Goal: Task Accomplishment & Management: Manage account settings

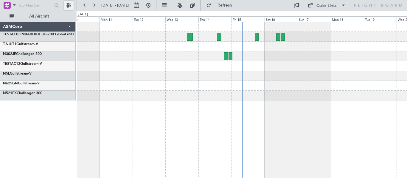
click at [65, 4] on button at bounding box center [69, 6] width 10 height 10
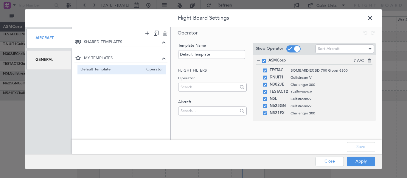
click at [45, 56] on div "General" at bounding box center [48, 60] width 45 height 20
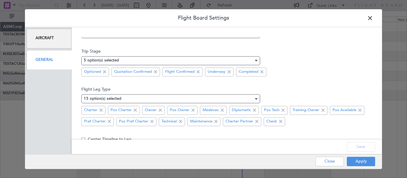
scroll to position [90, 0]
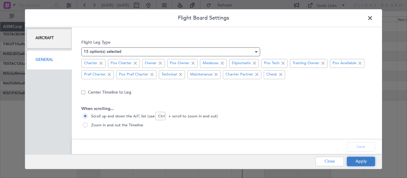
click at [360, 166] on button "Apply" at bounding box center [360, 162] width 28 height 10
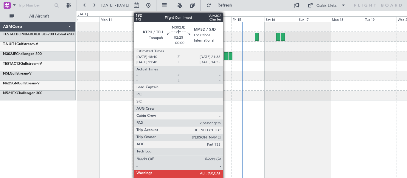
click at [225, 58] on div at bounding box center [226, 56] width 4 height 8
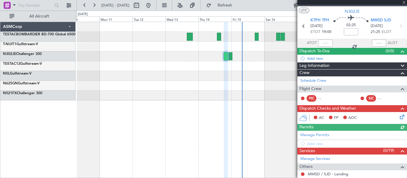
scroll to position [11, 0]
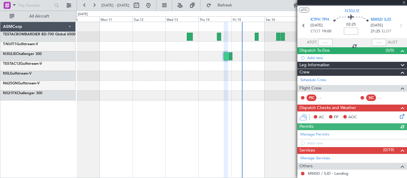
click at [324, 65] on span "Leg Information" at bounding box center [314, 65] width 30 height 7
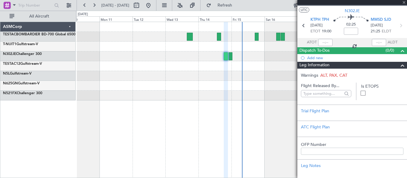
click at [324, 65] on span "Leg Information" at bounding box center [314, 65] width 30 height 7
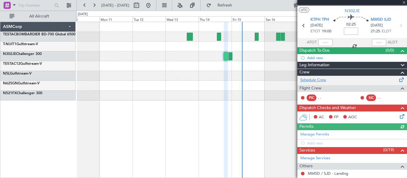
click at [315, 80] on link "Schedule Crew" at bounding box center [313, 80] width 26 height 6
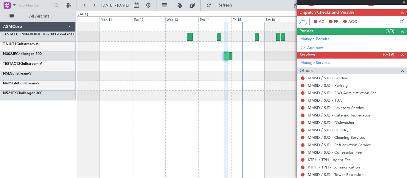
scroll to position [107, 0]
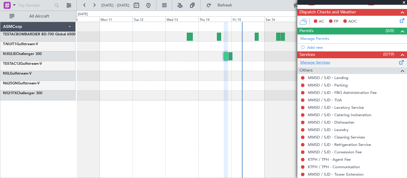
click at [318, 61] on link "Manage Services" at bounding box center [315, 63] width 30 height 6
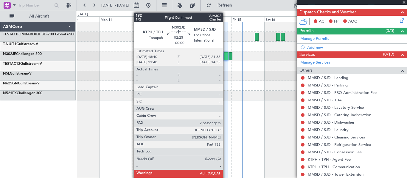
click at [226, 57] on div at bounding box center [226, 56] width 4 height 8
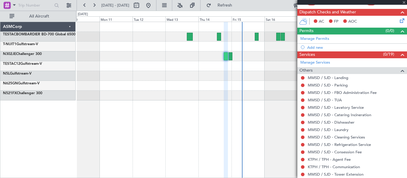
click at [226, 57] on div at bounding box center [226, 56] width 4 height 8
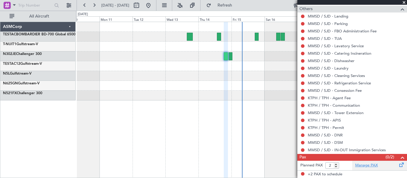
click at [364, 165] on link "Manage PAX" at bounding box center [366, 166] width 23 height 6
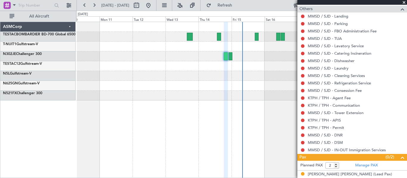
click at [238, 78] on div at bounding box center [241, 76] width 330 height 10
click at [406, 1] on span at bounding box center [404, 2] width 6 height 5
type input "0"
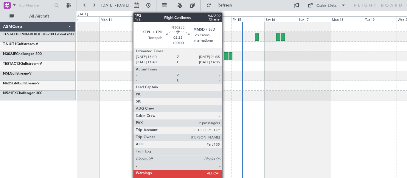
click at [225, 57] on div at bounding box center [226, 56] width 4 height 8
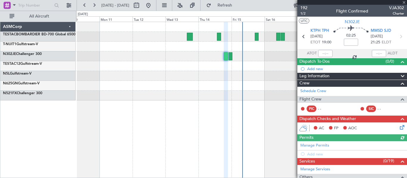
scroll to position [5, 0]
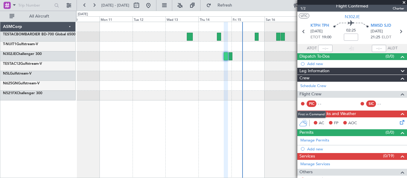
click at [312, 104] on div "PIC" at bounding box center [311, 104] width 10 height 7
click at [324, 103] on div "- -" at bounding box center [324, 103] width 13 height 5
click at [372, 104] on div "SIC - -" at bounding box center [375, 104] width 31 height 7
click at [366, 105] on div "SIC" at bounding box center [371, 104] width 10 height 7
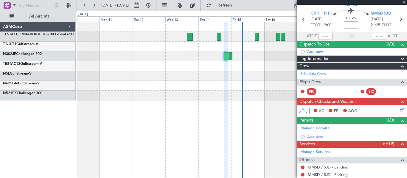
scroll to position [17, 0]
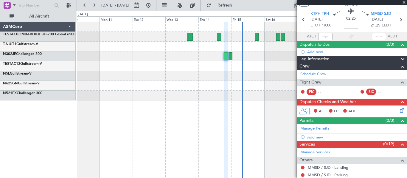
click at [312, 94] on div "PIC" at bounding box center [311, 92] width 10 height 7
click at [313, 82] on span "Flight Crew" at bounding box center [310, 82] width 22 height 7
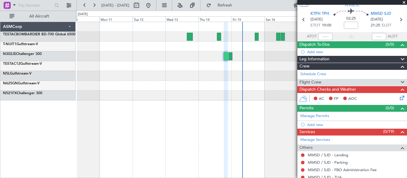
click at [313, 82] on span "Flight Crew" at bounding box center [310, 82] width 22 height 7
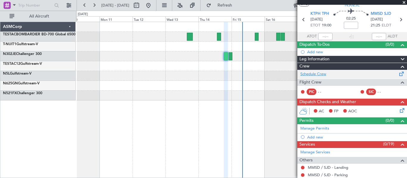
click at [311, 75] on link "Schedule Crew" at bounding box center [313, 74] width 26 height 6
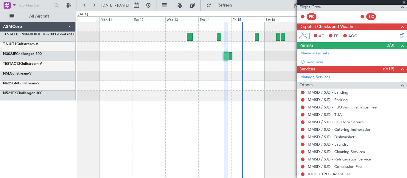
scroll to position [93, 0]
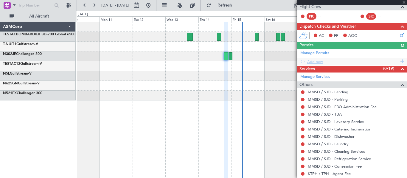
click at [302, 61] on div "Manage Permits Add new" at bounding box center [352, 57] width 110 height 17
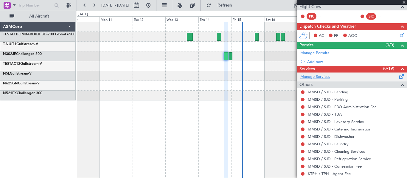
click at [309, 75] on link "Manage Services" at bounding box center [315, 77] width 30 height 6
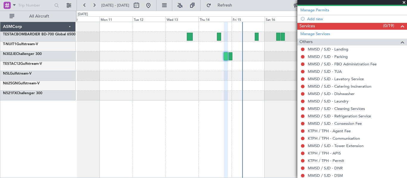
scroll to position [136, 0]
click at [301, 49] on button at bounding box center [303, 49] width 4 height 4
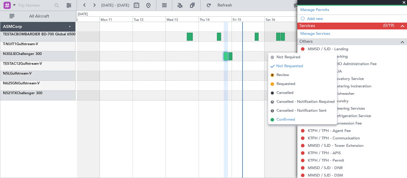
click at [287, 119] on span "Confirmed" at bounding box center [285, 120] width 18 height 6
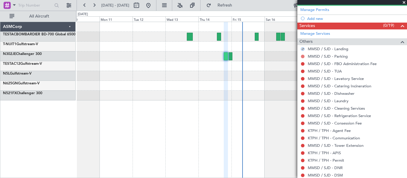
click at [303, 57] on button at bounding box center [303, 57] width 4 height 4
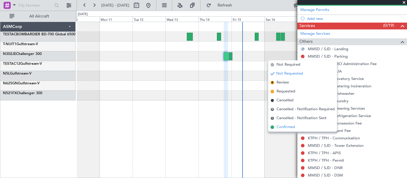
click at [291, 125] on span "Confirmed" at bounding box center [285, 127] width 18 height 6
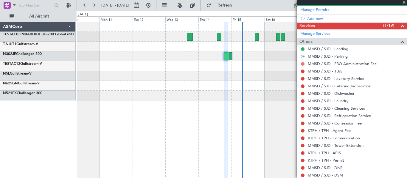
click at [301, 63] on button at bounding box center [303, 64] width 4 height 4
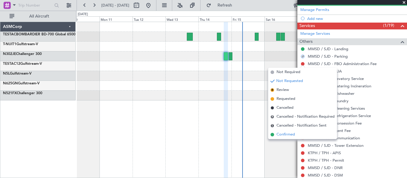
click at [286, 133] on span "Confirmed" at bounding box center [285, 135] width 18 height 6
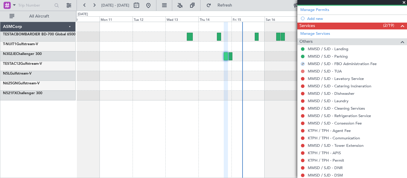
click at [303, 72] on button at bounding box center [303, 72] width 4 height 4
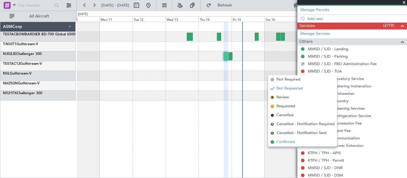
click at [290, 141] on span "Confirmed" at bounding box center [285, 142] width 18 height 6
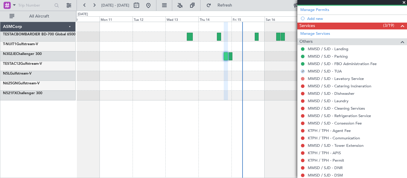
click at [302, 77] on button at bounding box center [303, 79] width 4 height 4
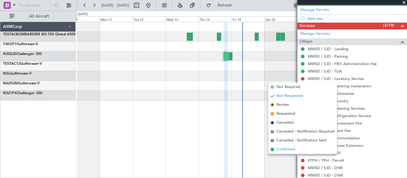
click at [289, 147] on span "Confirmed" at bounding box center [285, 150] width 18 height 6
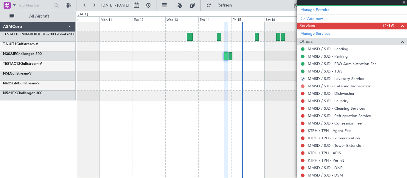
click at [302, 85] on button at bounding box center [303, 87] width 4 height 4
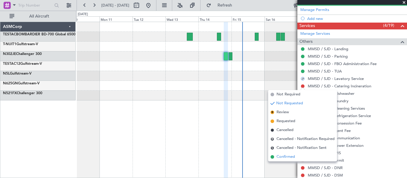
click at [283, 157] on span "Confirmed" at bounding box center [285, 157] width 18 height 6
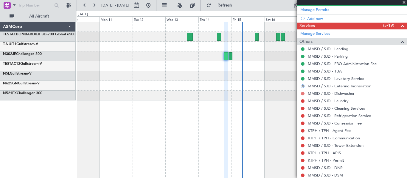
click at [304, 94] on button at bounding box center [303, 94] width 4 height 4
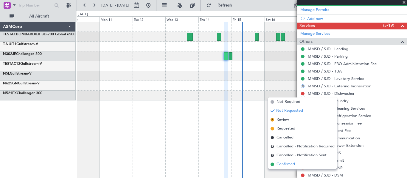
click at [286, 165] on span "Confirmed" at bounding box center [285, 165] width 18 height 6
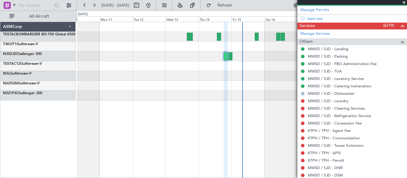
click at [302, 98] on div "MMSD / SJD - Laundry" at bounding box center [352, 100] width 110 height 7
click at [302, 99] on button at bounding box center [303, 101] width 4 height 4
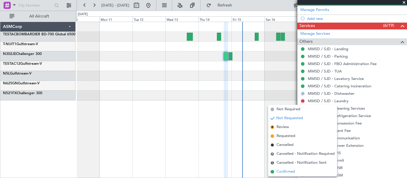
click at [283, 170] on span "Confirmed" at bounding box center [285, 172] width 18 height 6
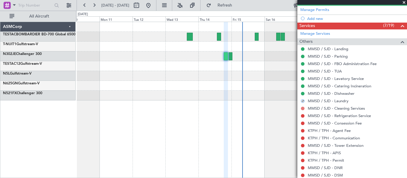
click at [302, 109] on button at bounding box center [303, 109] width 4 height 4
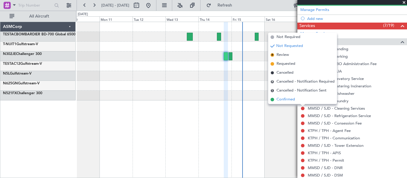
click at [295, 99] on span "Confirmed" at bounding box center [285, 100] width 18 height 6
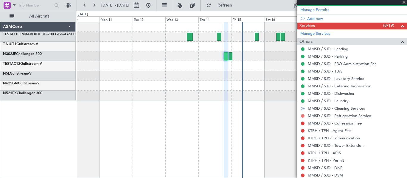
click at [302, 116] on button at bounding box center [303, 116] width 4 height 4
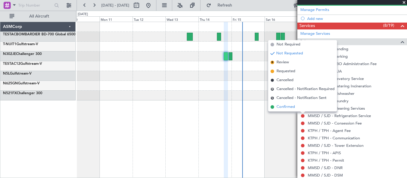
click at [292, 108] on span "Confirmed" at bounding box center [285, 107] width 18 height 6
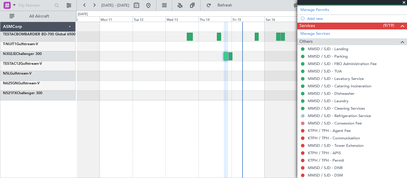
click at [302, 124] on button at bounding box center [303, 124] width 4 height 4
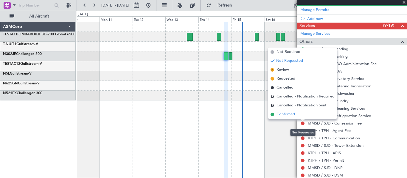
click at [291, 115] on span "Confirmed" at bounding box center [285, 115] width 18 height 6
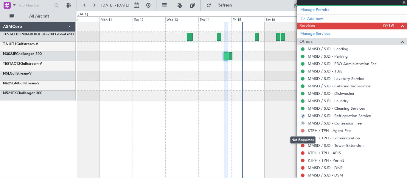
click at [303, 130] on button at bounding box center [303, 131] width 4 height 4
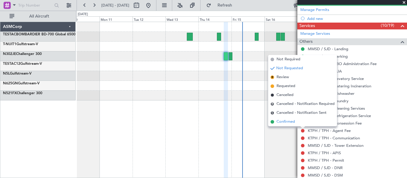
click at [292, 123] on span "Confirmed" at bounding box center [285, 122] width 18 height 6
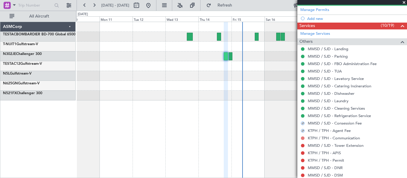
click at [301, 138] on button at bounding box center [303, 139] width 4 height 4
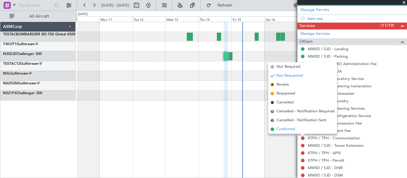
click at [294, 126] on li "Confirmed" at bounding box center [302, 129] width 69 height 9
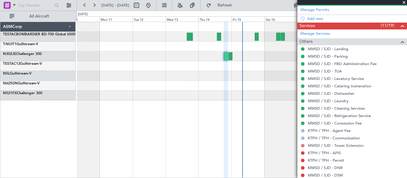
click at [304, 146] on button at bounding box center [303, 146] width 4 height 4
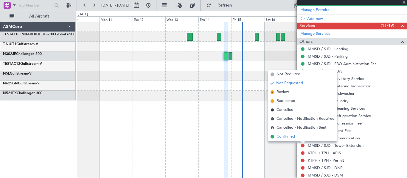
click at [292, 137] on span "Confirmed" at bounding box center [285, 137] width 18 height 6
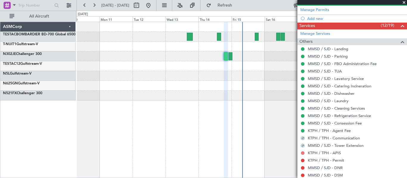
click at [303, 154] on button at bounding box center [303, 153] width 4 height 4
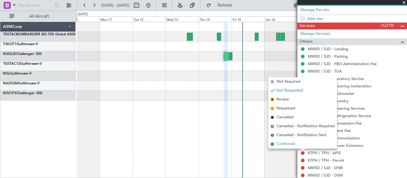
click at [291, 141] on li "Confirmed" at bounding box center [302, 144] width 69 height 9
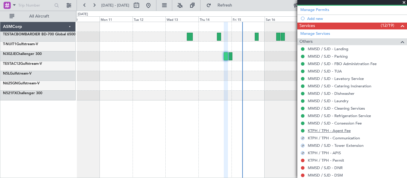
scroll to position [186, 0]
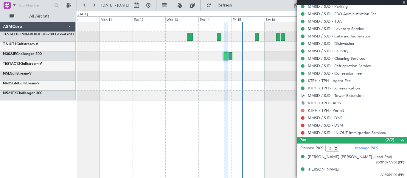
click at [302, 110] on button at bounding box center [303, 111] width 4 height 4
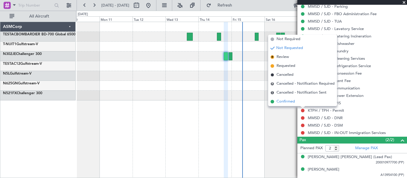
click at [286, 102] on span "Confirmed" at bounding box center [285, 102] width 18 height 6
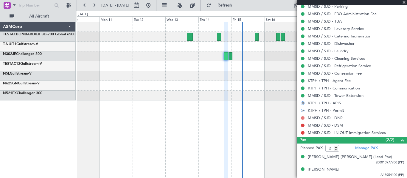
click at [301, 118] on button at bounding box center [303, 118] width 4 height 4
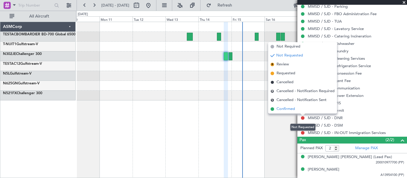
click at [295, 109] on span "Confirmed" at bounding box center [285, 109] width 18 height 6
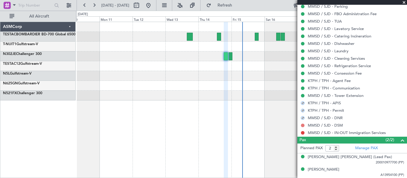
click at [303, 126] on button at bounding box center [303, 126] width 4 height 4
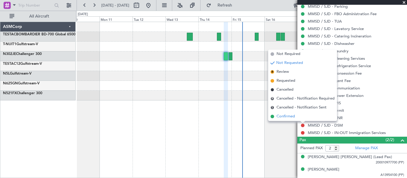
click at [295, 114] on li "Confirmed" at bounding box center [302, 116] width 69 height 9
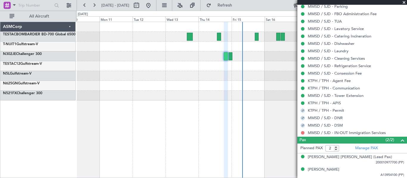
click at [302, 131] on button at bounding box center [303, 133] width 4 height 4
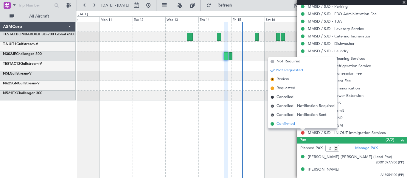
click at [297, 122] on li "Confirmed" at bounding box center [302, 124] width 69 height 9
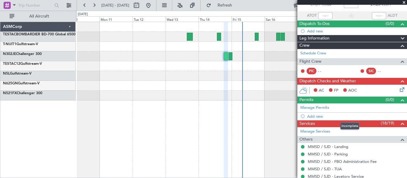
scroll to position [38, 0]
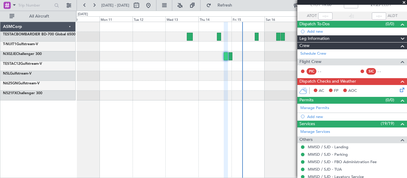
click at [398, 88] on icon at bounding box center [400, 89] width 5 height 5
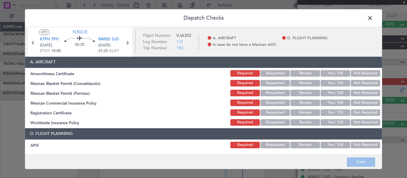
click at [336, 73] on button "Yes / OK" at bounding box center [334, 73] width 29 height 7
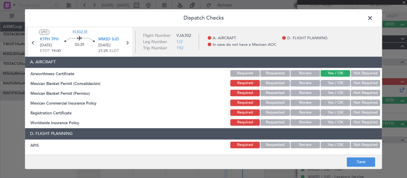
click at [336, 78] on section "A. AIRCRAFT Airworthiness Certificate Required Requested Review Yes / OK Not Re…" at bounding box center [203, 92] width 357 height 70
click at [335, 83] on button "Yes / OK" at bounding box center [334, 83] width 29 height 7
click at [333, 99] on section "A. AIRCRAFT Airworthiness Certificate Required Requested Review Yes / OK Not Re…" at bounding box center [203, 92] width 357 height 70
click at [327, 94] on button "Yes / OK" at bounding box center [334, 93] width 29 height 7
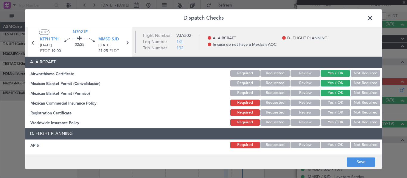
click at [329, 104] on button "Yes / OK" at bounding box center [334, 103] width 29 height 7
click at [330, 113] on button "Yes / OK" at bounding box center [334, 113] width 29 height 7
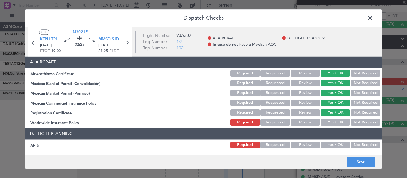
click at [331, 124] on button "Yes / OK" at bounding box center [334, 122] width 29 height 7
click at [361, 121] on button "Not Required" at bounding box center [364, 122] width 29 height 7
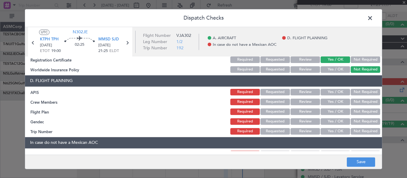
scroll to position [53, 0]
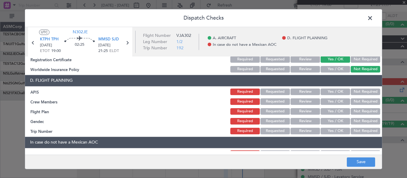
click at [332, 93] on button "Yes / OK" at bounding box center [334, 92] width 29 height 7
click at [331, 102] on button "Yes / OK" at bounding box center [334, 102] width 29 height 7
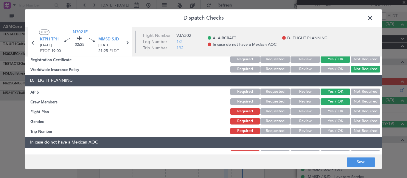
click at [329, 110] on button "Yes / OK" at bounding box center [334, 111] width 29 height 7
click at [327, 121] on button "Yes / OK" at bounding box center [334, 121] width 29 height 7
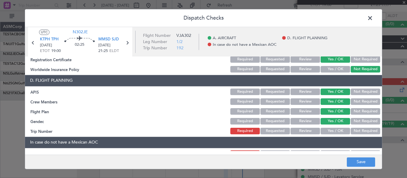
click at [329, 134] on button "Yes / OK" at bounding box center [334, 131] width 29 height 7
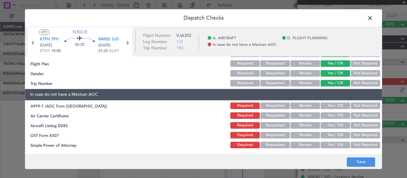
click at [357, 107] on button "Not Required" at bounding box center [364, 106] width 29 height 7
click at [363, 117] on button "Not Required" at bounding box center [364, 116] width 29 height 7
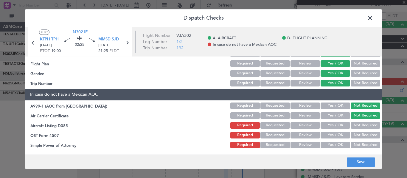
click at [363, 125] on button "Not Required" at bounding box center [364, 125] width 29 height 7
click at [360, 135] on button "Not Required" at bounding box center [364, 135] width 29 height 7
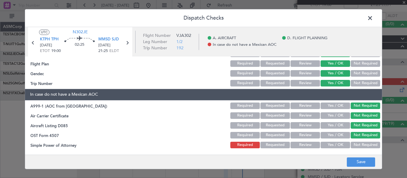
click at [358, 146] on button "Not Required" at bounding box center [364, 145] width 29 height 7
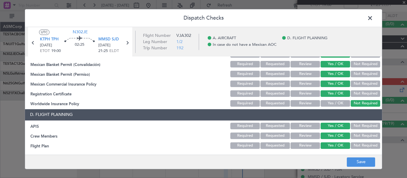
scroll to position [0, 0]
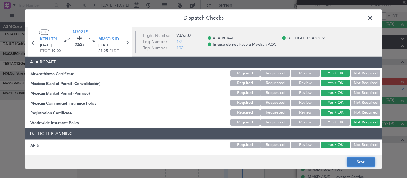
click at [363, 162] on button "Save" at bounding box center [360, 162] width 28 height 10
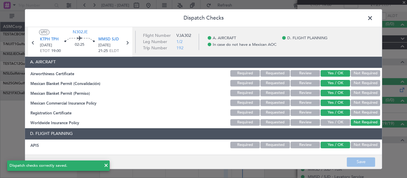
click at [373, 20] on span at bounding box center [373, 20] width 0 height 12
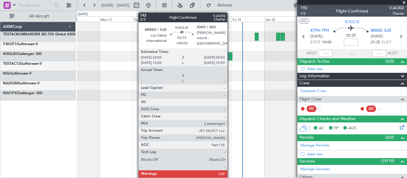
click at [230, 56] on div at bounding box center [230, 56] width 4 height 8
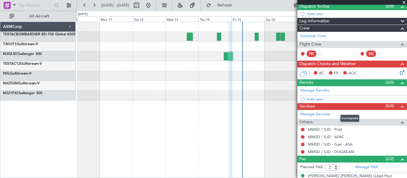
scroll to position [74, 0]
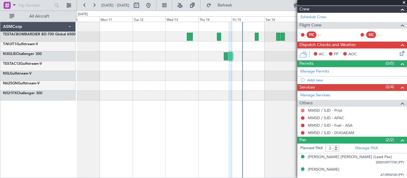
click at [301, 110] on button at bounding box center [303, 111] width 4 height 4
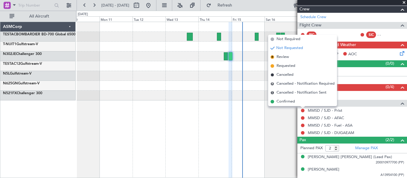
drag, startPoint x: 300, startPoint y: 101, endPoint x: 302, endPoint y: 105, distance: 4.8
click at [300, 101] on li "Confirmed" at bounding box center [302, 101] width 69 height 9
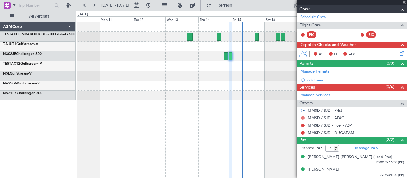
click at [301, 116] on button at bounding box center [303, 118] width 4 height 4
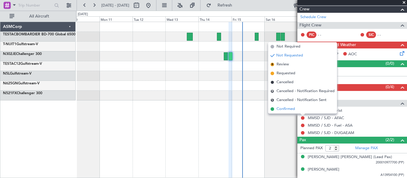
click at [303, 109] on li "Confirmed" at bounding box center [302, 109] width 69 height 9
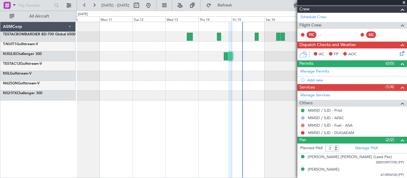
click at [303, 126] on button at bounding box center [303, 126] width 4 height 4
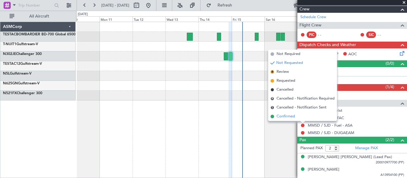
click at [305, 114] on li "Confirmed" at bounding box center [302, 116] width 69 height 9
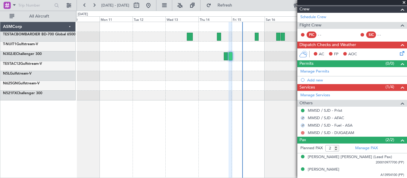
click at [302, 132] on button at bounding box center [303, 133] width 4 height 4
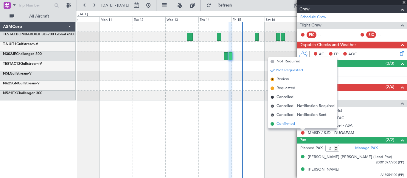
click at [304, 122] on li "Confirmed" at bounding box center [302, 124] width 69 height 9
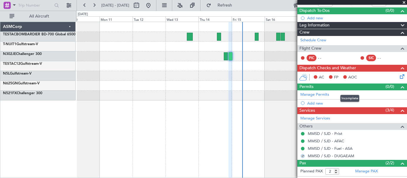
scroll to position [51, 0]
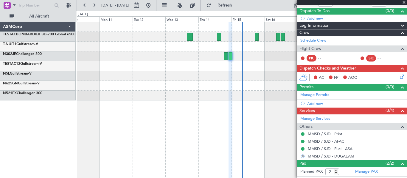
click at [379, 76] on div "AC FP AOC" at bounding box center [355, 78] width 88 height 9
click at [398, 76] on icon at bounding box center [400, 76] width 5 height 5
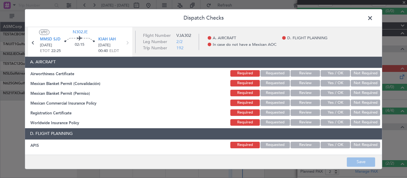
click at [335, 71] on button "Yes / OK" at bounding box center [334, 73] width 29 height 7
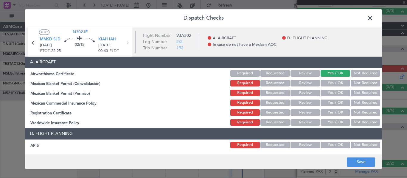
click at [332, 82] on button "Yes / OK" at bounding box center [334, 83] width 29 height 7
click at [332, 96] on button "Yes / OK" at bounding box center [334, 93] width 29 height 7
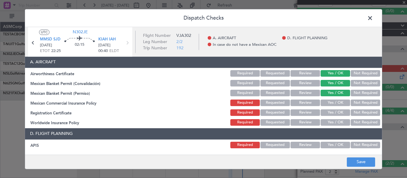
click at [332, 104] on button "Yes / OK" at bounding box center [334, 103] width 29 height 7
click at [332, 113] on button "Yes / OK" at bounding box center [334, 113] width 29 height 7
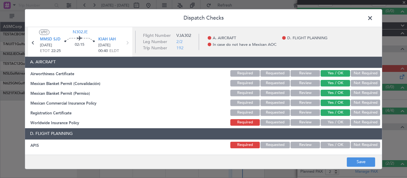
click at [354, 122] on button "Not Required" at bounding box center [364, 122] width 29 height 7
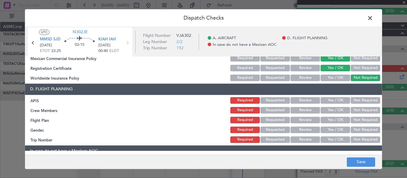
click at [332, 102] on button "Yes / OK" at bounding box center [334, 100] width 29 height 7
click at [332, 112] on button "Yes / OK" at bounding box center [334, 110] width 29 height 7
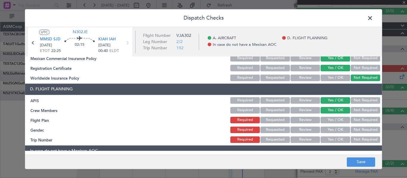
click at [330, 122] on button "Yes / OK" at bounding box center [334, 120] width 29 height 7
click at [330, 129] on button "Yes / OK" at bounding box center [334, 130] width 29 height 7
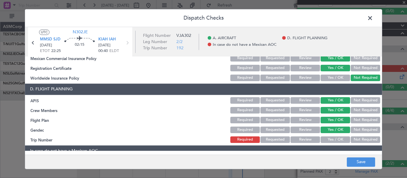
click at [327, 138] on button "Yes / OK" at bounding box center [334, 140] width 29 height 7
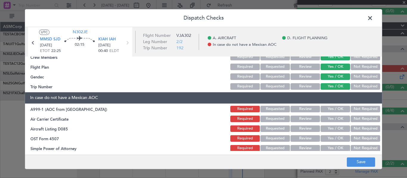
scroll to position [101, 0]
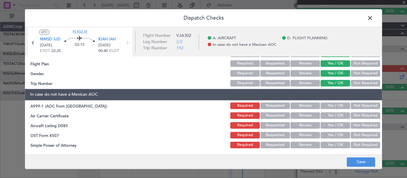
click at [351, 106] on button "Not Required" at bounding box center [364, 106] width 29 height 7
click at [354, 116] on button "Not Required" at bounding box center [364, 116] width 29 height 7
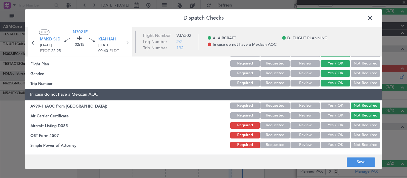
click at [357, 125] on button "Not Required" at bounding box center [364, 125] width 29 height 7
click at [357, 134] on button "Not Required" at bounding box center [364, 135] width 29 height 7
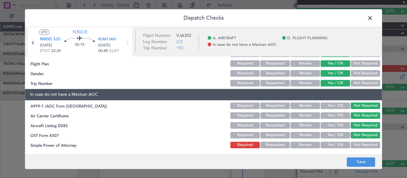
click at [358, 143] on button "Not Required" at bounding box center [364, 145] width 29 height 7
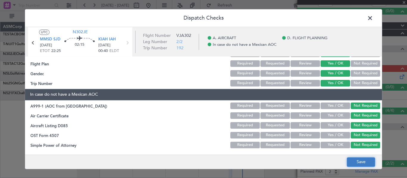
click at [357, 162] on button "Save" at bounding box center [360, 162] width 28 height 10
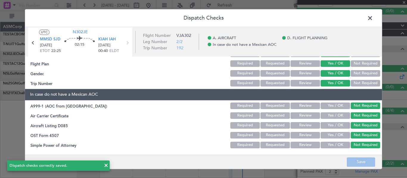
click at [373, 18] on span at bounding box center [373, 20] width 0 height 12
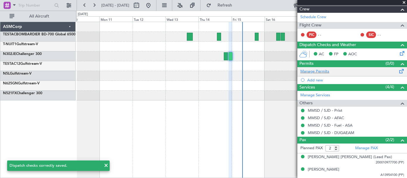
scroll to position [0, 0]
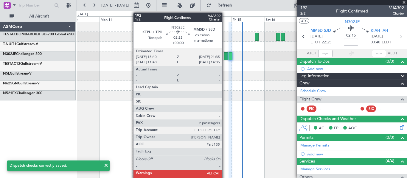
click at [224, 56] on div at bounding box center [226, 56] width 4 height 8
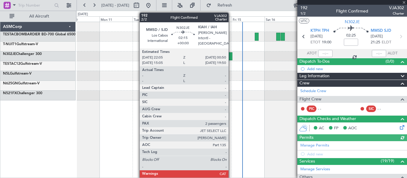
click at [229, 58] on div at bounding box center [230, 56] width 4 height 8
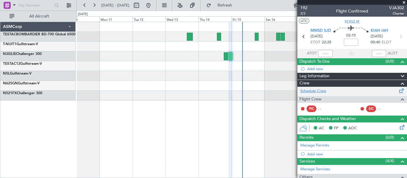
click at [320, 93] on link "Schedule Crew" at bounding box center [313, 91] width 26 height 6
click at [304, 7] on span "192" at bounding box center [303, 8] width 7 height 6
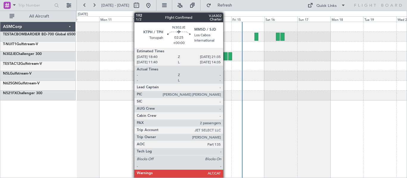
click at [226, 57] on div at bounding box center [225, 56] width 4 height 8
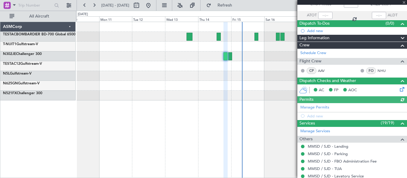
scroll to position [39, 0]
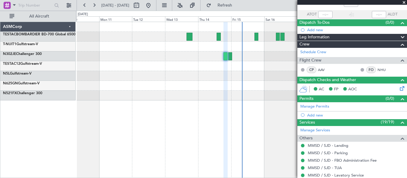
click at [302, 70] on button at bounding box center [303, 70] width 4 height 4
click at [318, 70] on link "AAV" at bounding box center [324, 69] width 13 height 5
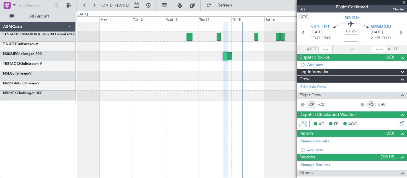
scroll to position [0, 0]
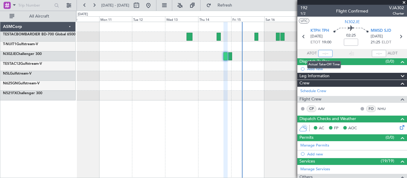
click at [323, 54] on input "text" at bounding box center [325, 53] width 14 height 7
click at [337, 53] on section "ATOT 1905 ALDT" at bounding box center [352, 53] width 110 height 9
type input "19:05"
click at [374, 53] on input "text" at bounding box center [378, 53] width 14 height 7
click at [357, 49] on section "ATOT 19:05 2130 ALDT" at bounding box center [352, 53] width 110 height 9
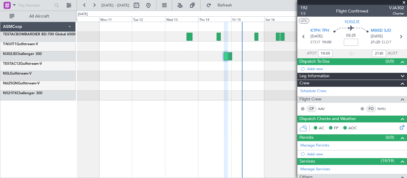
type input "21:30"
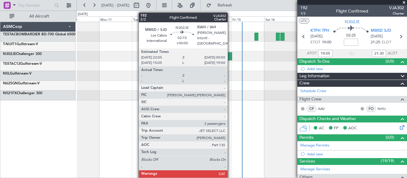
click at [230, 55] on div at bounding box center [230, 56] width 4 height 8
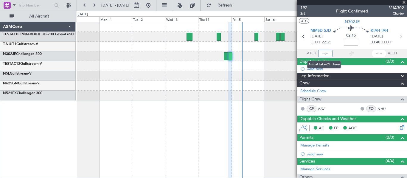
click at [324, 53] on input "text" at bounding box center [325, 53] width 14 height 7
click at [329, 54] on input "00:21" at bounding box center [325, 53] width 14 height 7
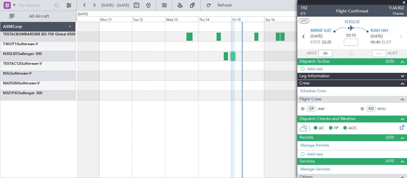
type input "0"
click at [335, 47] on div "02:15" at bounding box center [350, 37] width 39 height 22
type input "21:45"
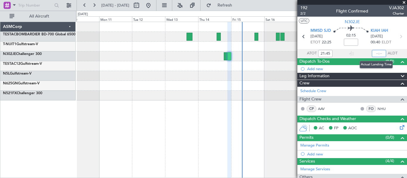
click at [376, 54] on input "text" at bounding box center [378, 53] width 14 height 7
click at [333, 42] on div "02:15" at bounding box center [350, 37] width 39 height 22
type input "00:30"
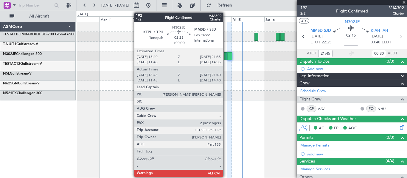
click at [226, 57] on div at bounding box center [226, 56] width 4 height 8
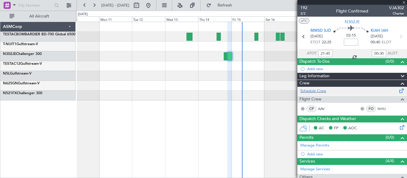
type input "19:05"
type input "21:30"
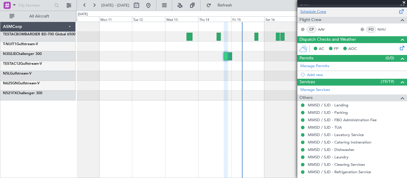
scroll to position [186, 0]
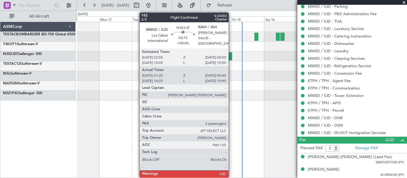
click at [231, 57] on div at bounding box center [229, 56] width 5 height 8
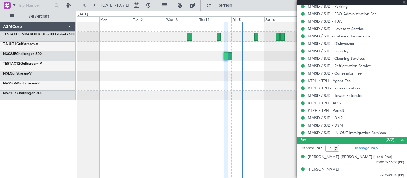
type input "21:45"
type input "00:30"
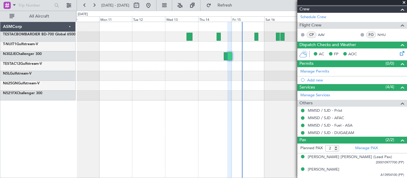
scroll to position [0, 0]
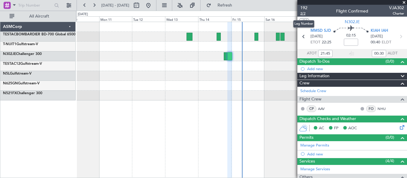
click at [301, 14] on span "2/2" at bounding box center [303, 13] width 7 height 5
click at [303, 7] on span "192" at bounding box center [303, 8] width 7 height 6
